Goal: Information Seeking & Learning: Find specific page/section

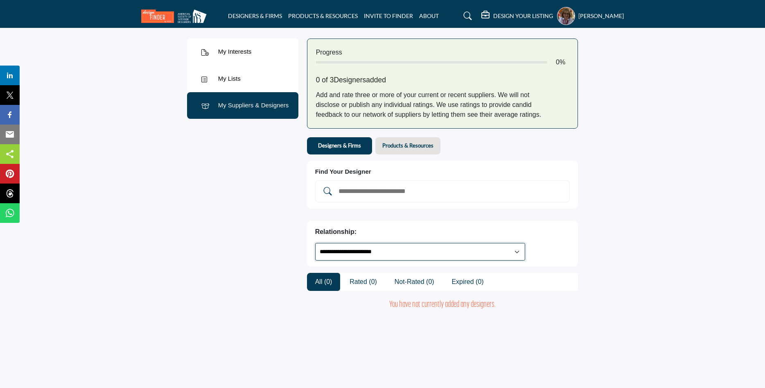
click at [315, 243] on select "**********" at bounding box center [420, 252] width 210 height 18
click at [237, 245] on div "My Interests My Interests My Lists" at bounding box center [243, 176] width 120 height 292
click at [315, 243] on select "**********" at bounding box center [420, 252] width 210 height 18
drag, startPoint x: 566, startPoint y: 235, endPoint x: 235, endPoint y: 78, distance: 365.9
click at [235, 78] on div "My Lists" at bounding box center [229, 78] width 23 height 9
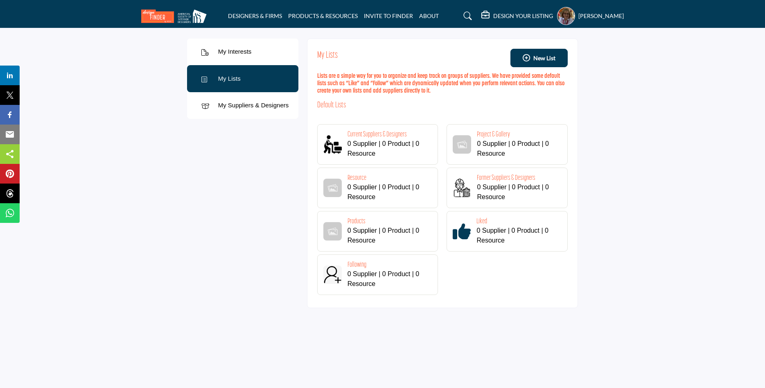
click at [242, 52] on div "My Interests" at bounding box center [235, 51] width 34 height 9
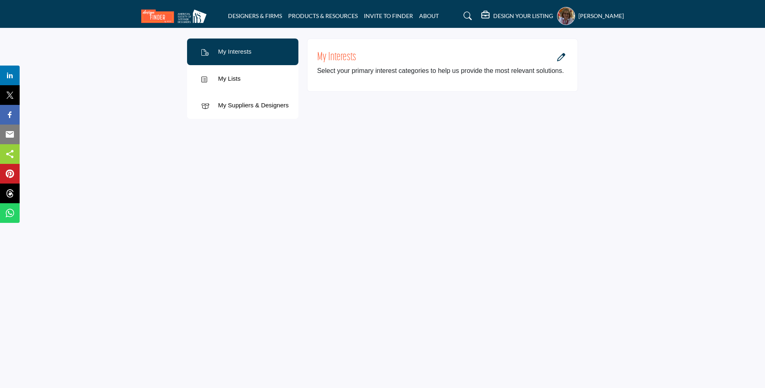
click at [558, 64] on div at bounding box center [561, 58] width 13 height 16
click at [562, 56] on icon "Open Category Modal" at bounding box center [561, 57] width 8 height 8
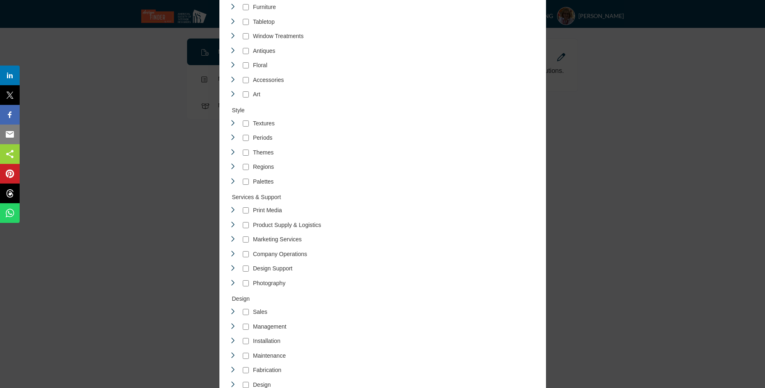
scroll to position [1363, 0]
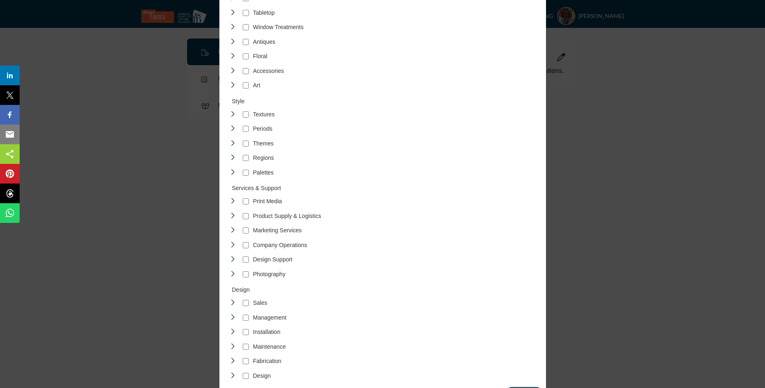
click at [524, 387] on input "****" at bounding box center [524, 394] width 32 height 15
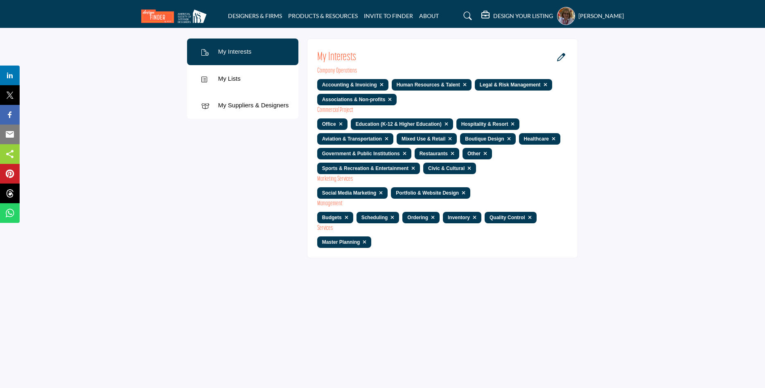
click at [380, 84] on span at bounding box center [382, 84] width 4 height 5
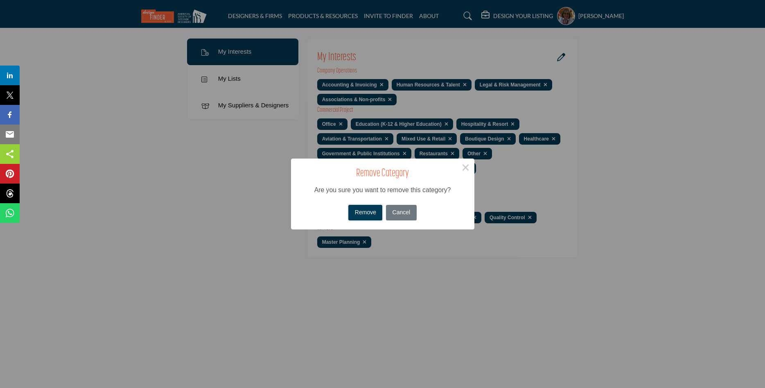
click at [366, 213] on button "Remove" at bounding box center [365, 213] width 34 height 16
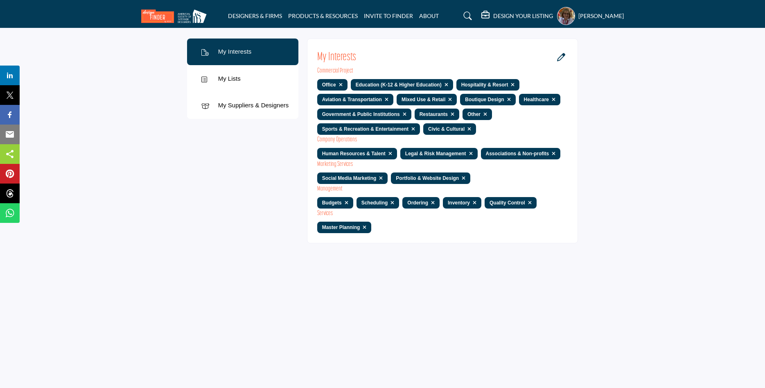
click at [511, 83] on span at bounding box center [513, 84] width 4 height 5
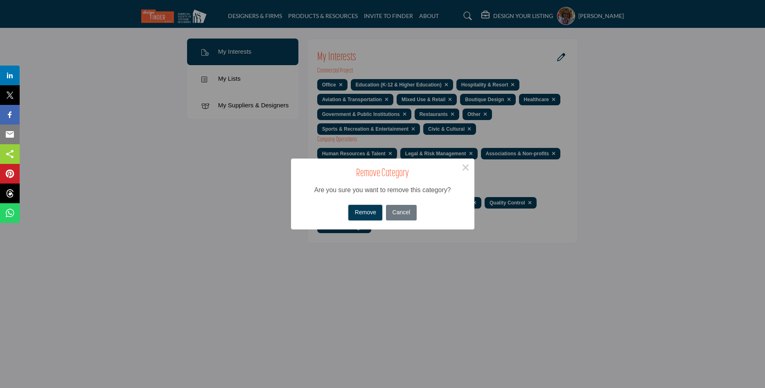
click at [364, 208] on button "Remove" at bounding box center [365, 213] width 34 height 16
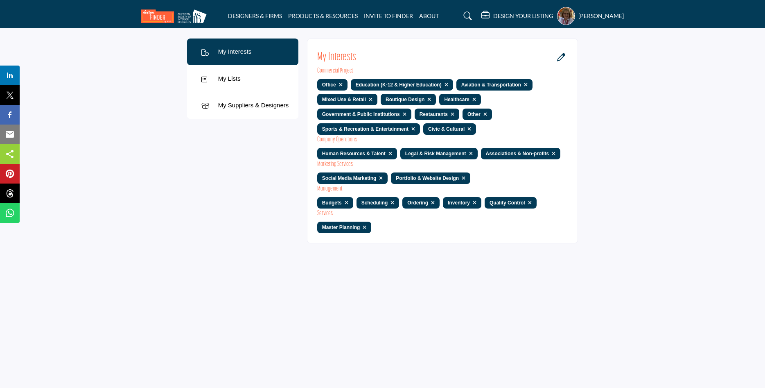
click at [369, 97] on span at bounding box center [371, 99] width 4 height 5
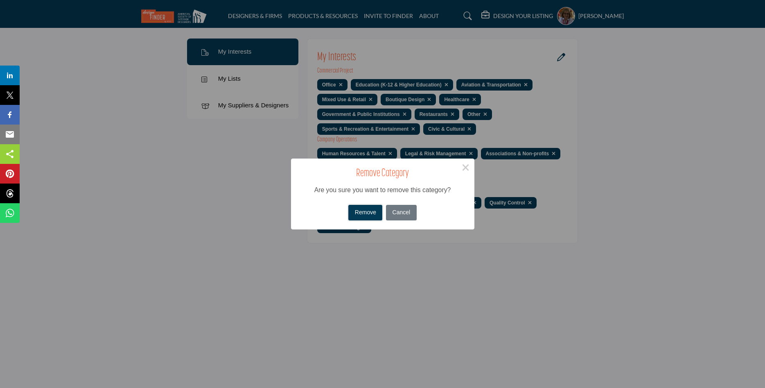
click at [364, 209] on button "Remove" at bounding box center [365, 213] width 34 height 16
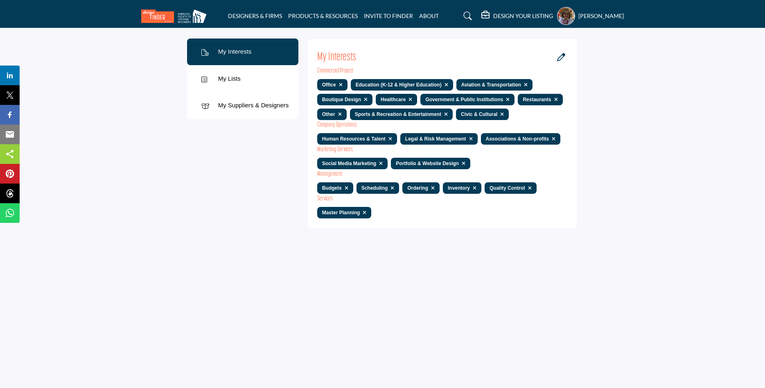
click at [365, 98] on span at bounding box center [366, 99] width 4 height 5
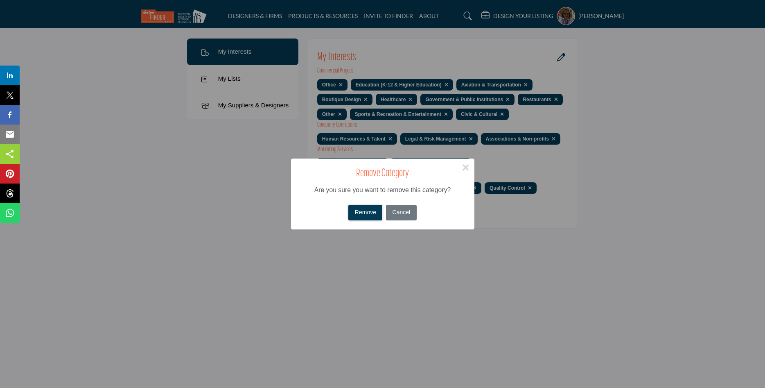
click at [371, 209] on button "Remove" at bounding box center [365, 213] width 34 height 16
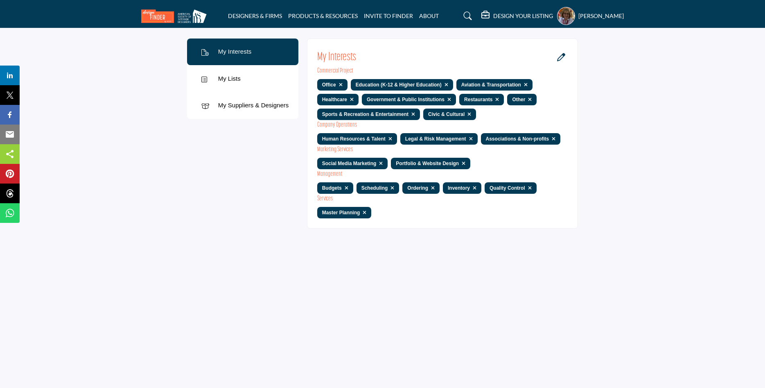
click at [495, 98] on span at bounding box center [497, 99] width 4 height 5
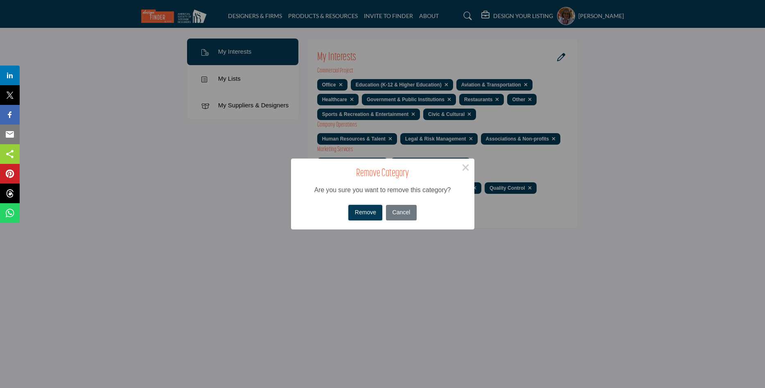
click at [367, 211] on button "Remove" at bounding box center [365, 213] width 34 height 16
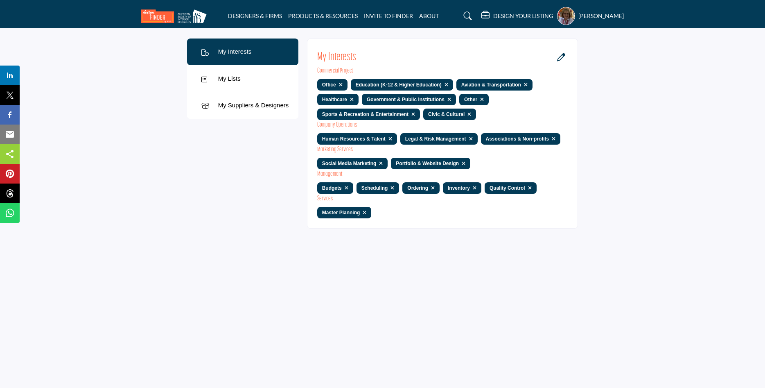
click at [409, 112] on link at bounding box center [412, 114] width 7 height 6
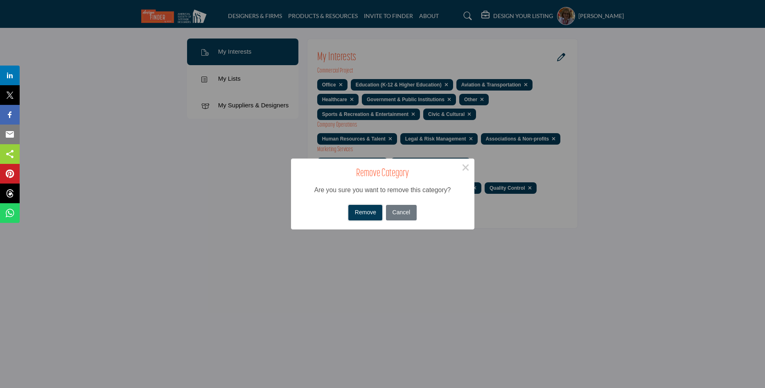
click at [369, 210] on button "Remove" at bounding box center [365, 213] width 34 height 16
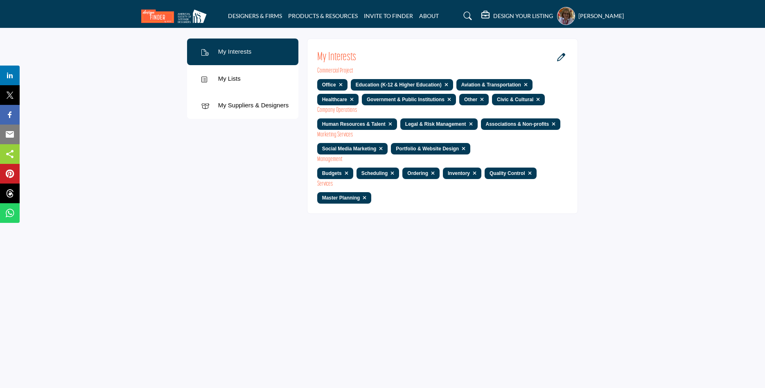
click at [462, 147] on span at bounding box center [464, 148] width 4 height 5
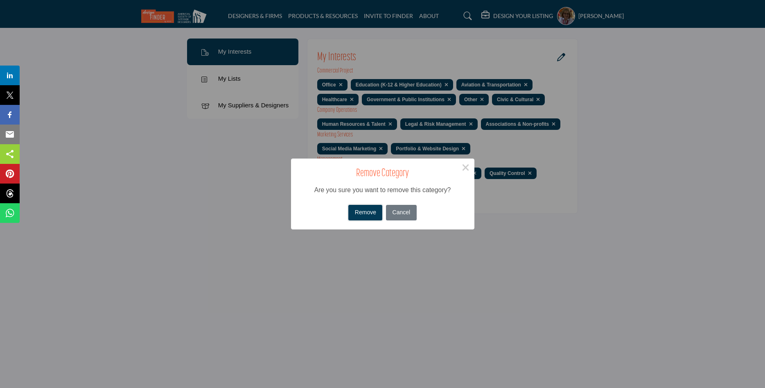
click at [373, 208] on button "Remove" at bounding box center [365, 213] width 34 height 16
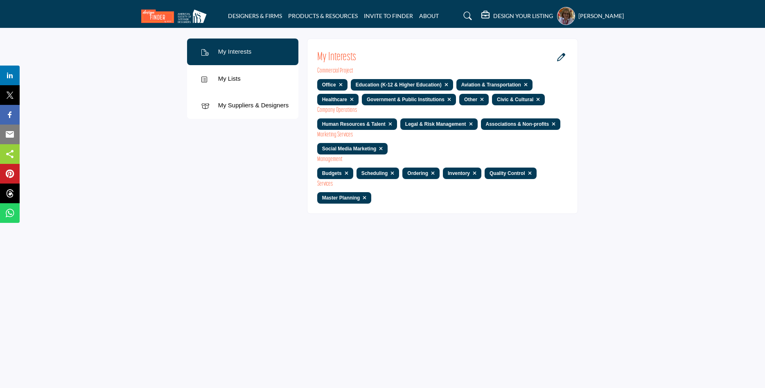
click at [378, 146] on link at bounding box center [379, 149] width 7 height 6
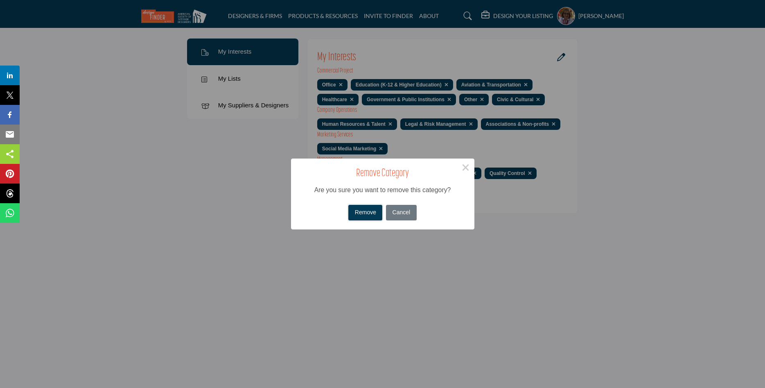
click at [369, 208] on button "Remove" at bounding box center [365, 213] width 34 height 16
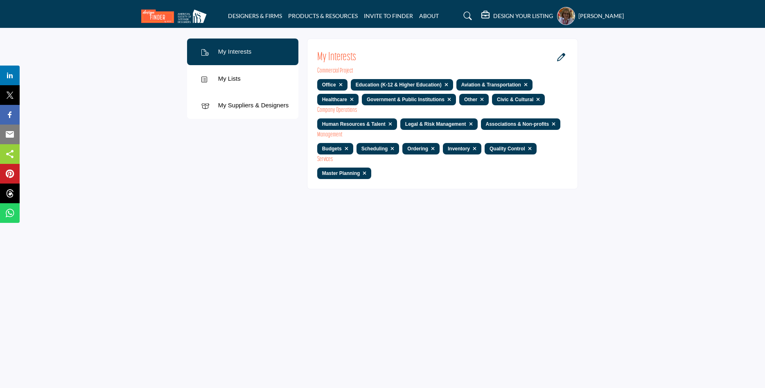
click at [432, 148] on span at bounding box center [433, 148] width 4 height 5
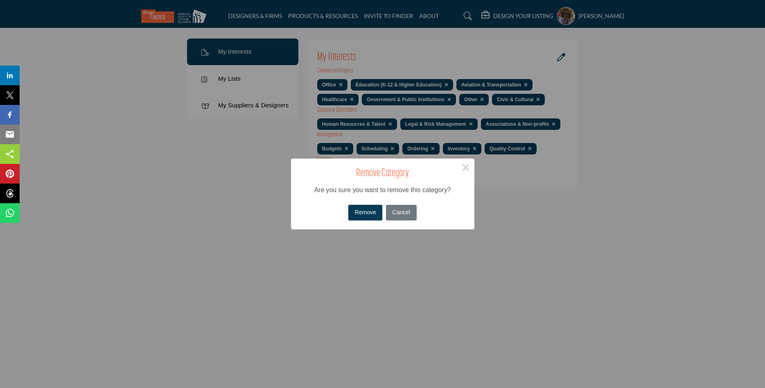
click at [362, 208] on button "Remove" at bounding box center [365, 213] width 34 height 16
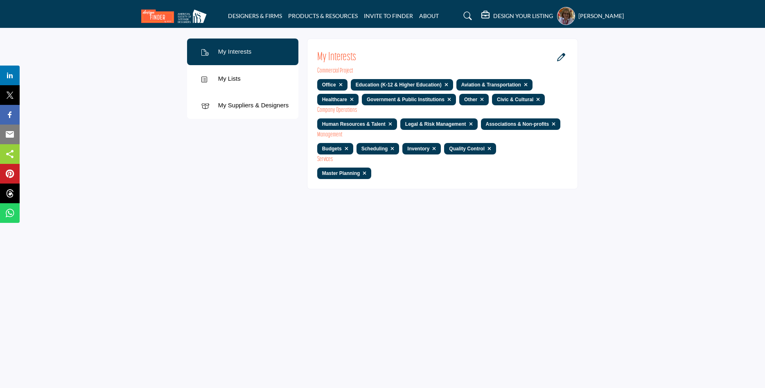
click at [433, 147] on span at bounding box center [434, 148] width 4 height 5
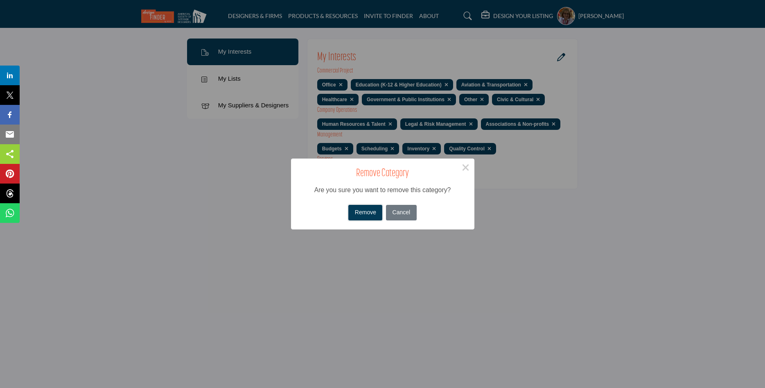
click at [365, 209] on button "Remove" at bounding box center [365, 213] width 34 height 16
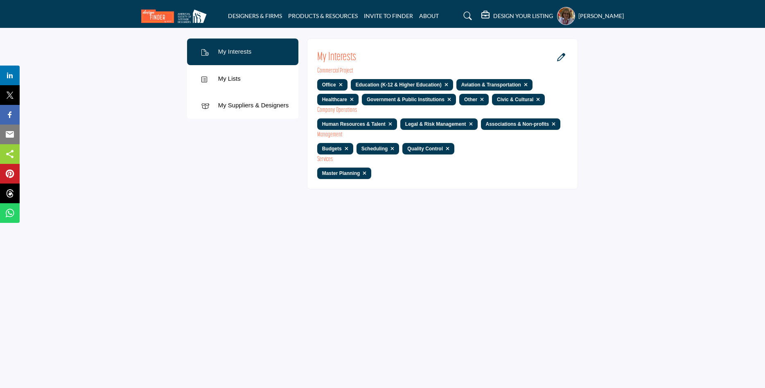
click at [231, 104] on div "My Suppliers & Designers" at bounding box center [253, 105] width 71 height 9
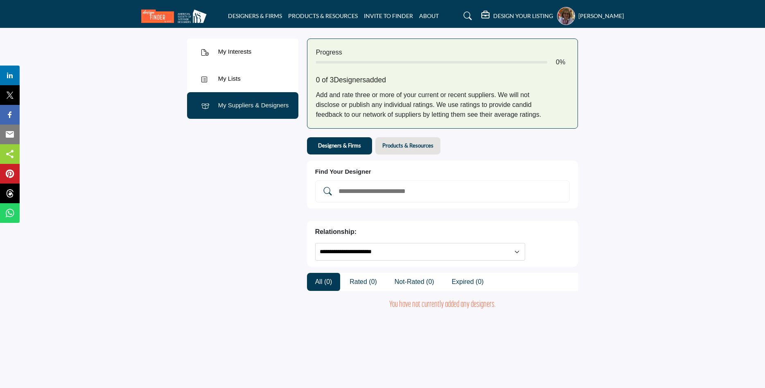
click at [504, 16] on h5 "DESIGN YOUR LISTING" at bounding box center [523, 15] width 60 height 7
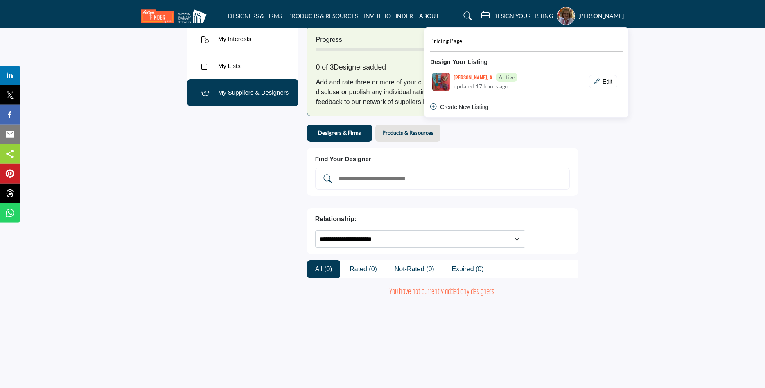
scroll to position [84, 0]
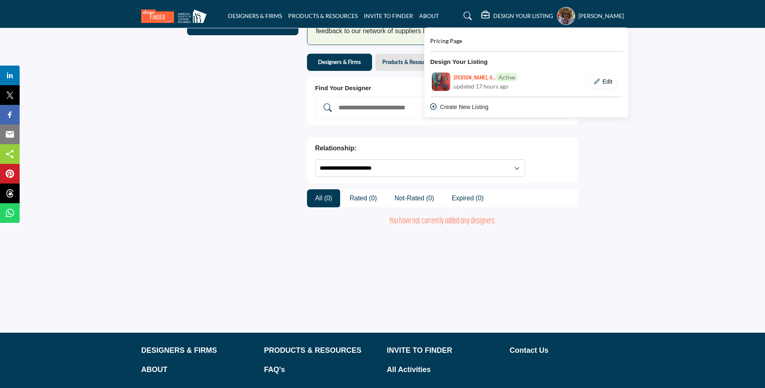
click at [464, 105] on div "Create New Listing" at bounding box center [526, 107] width 192 height 9
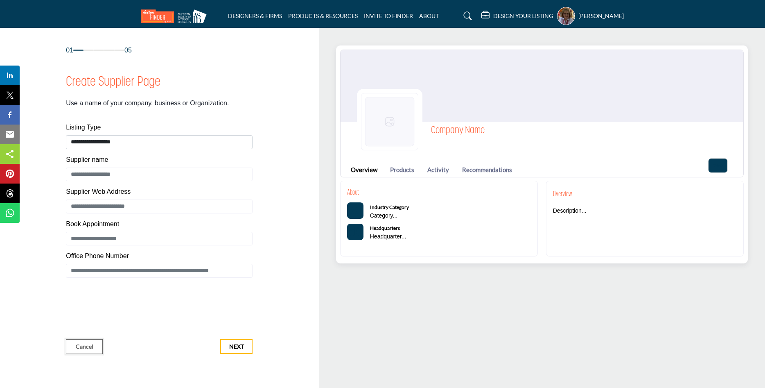
click at [78, 346] on span "Cancel" at bounding box center [85, 346] width 18 height 8
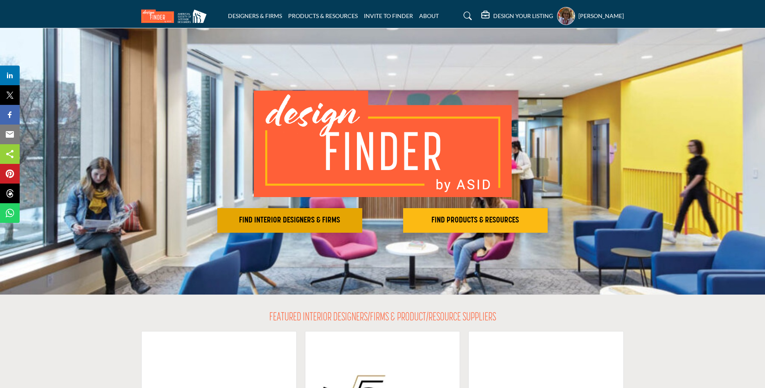
click at [315, 214] on button "FIND INTERIOR DESIGNERS & FIRMS" at bounding box center [289, 220] width 145 height 25
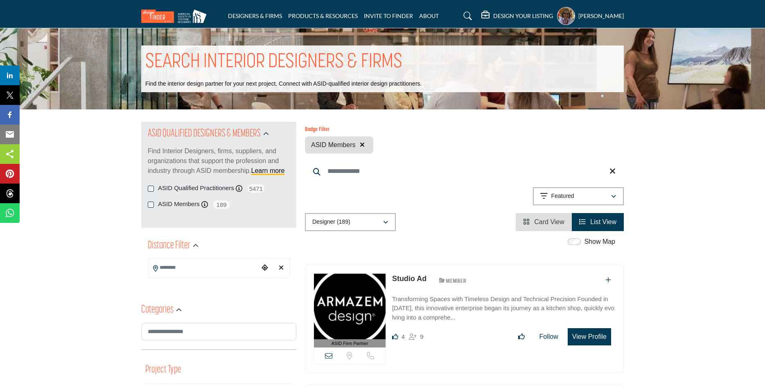
click at [282, 269] on icon "Clear search location" at bounding box center [281, 267] width 5 height 7
type input "***"
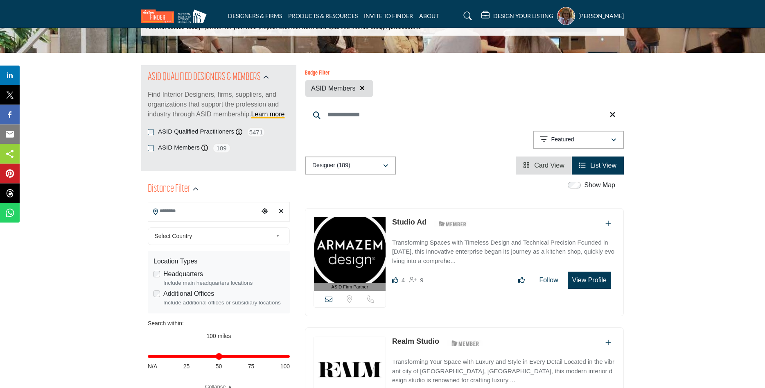
scroll to position [84, 0]
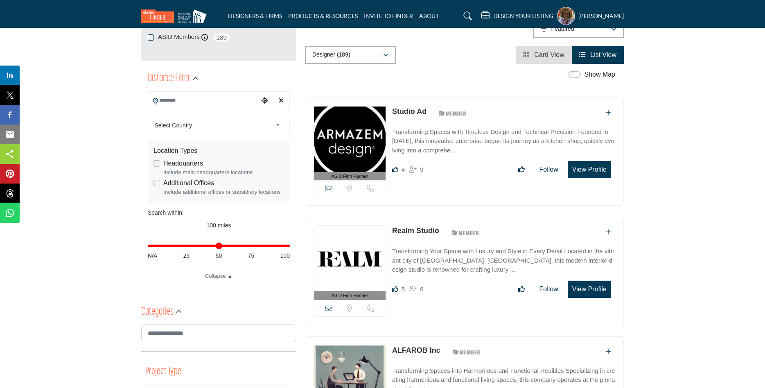
scroll to position [251, 0]
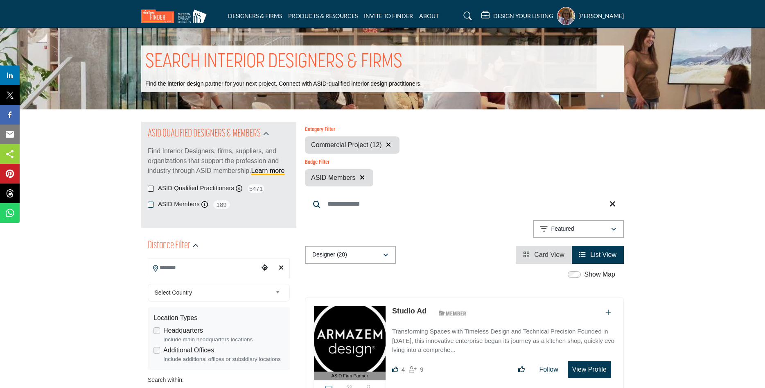
click at [252, 270] on input "Search Location" at bounding box center [203, 268] width 111 height 16
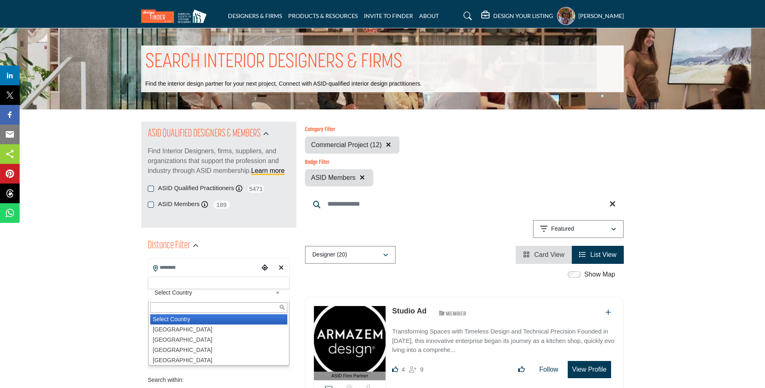
click at [224, 294] on span "Select Country" at bounding box center [214, 292] width 118 height 10
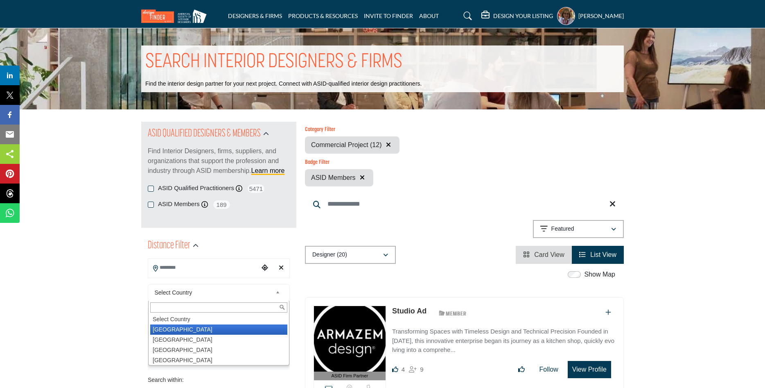
click at [200, 331] on li "[GEOGRAPHIC_DATA]" at bounding box center [218, 329] width 137 height 10
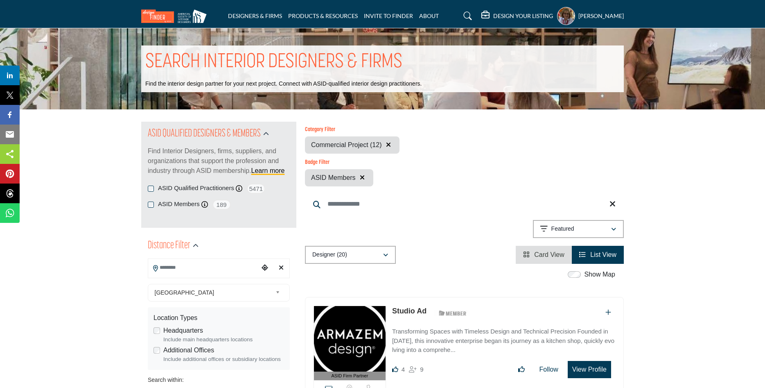
click at [186, 267] on input "Search Location" at bounding box center [203, 268] width 111 height 16
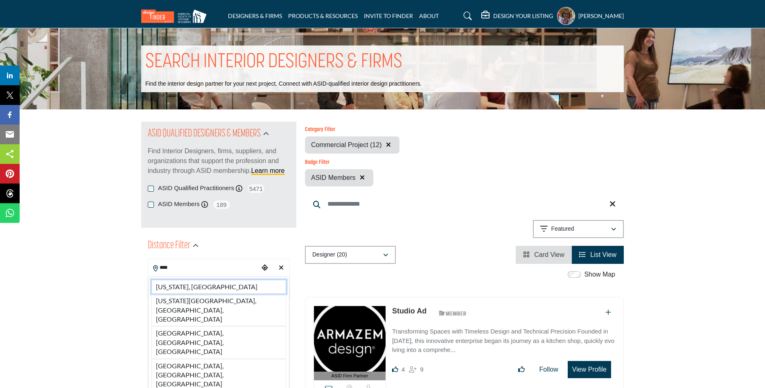
click at [190, 288] on li "[US_STATE], [GEOGRAPHIC_DATA]" at bounding box center [218, 287] width 135 height 14
type input "**********"
